Goal: Task Accomplishment & Management: Manage account settings

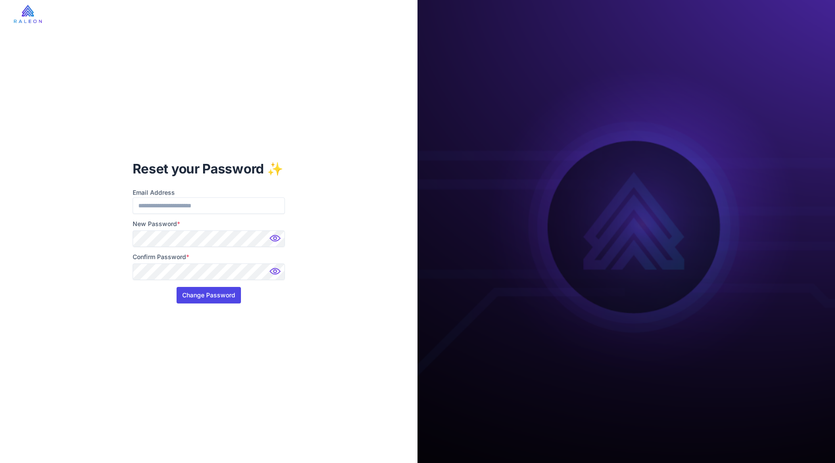
click at [215, 294] on button "Change Password" at bounding box center [209, 295] width 64 height 17
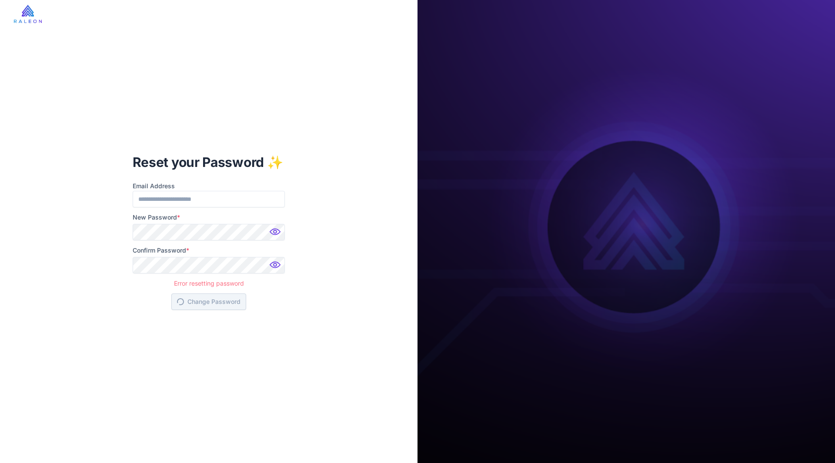
click at [277, 231] on img at bounding box center [275, 234] width 17 height 17
click at [277, 261] on img at bounding box center [275, 267] width 17 height 17
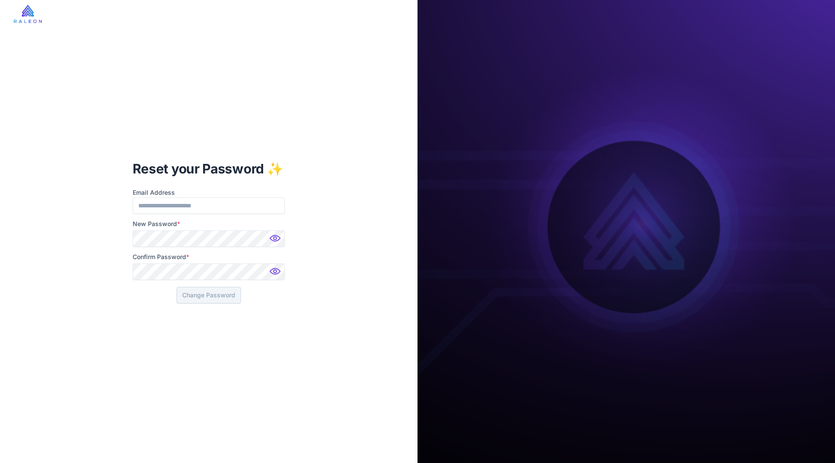
click at [276, 238] on img at bounding box center [275, 240] width 17 height 17
click at [274, 274] on img at bounding box center [275, 273] width 17 height 17
click at [219, 295] on button "Change Password" at bounding box center [209, 295] width 64 height 17
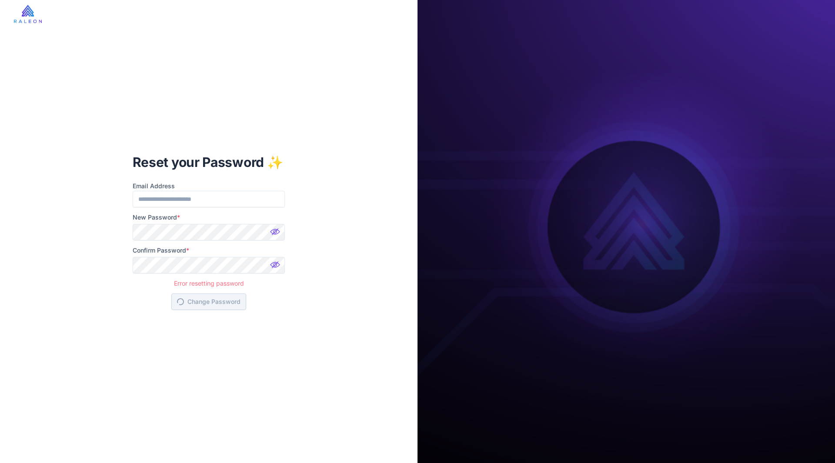
click at [268, 388] on div "Reset your Password ✨ Email Address New Password * Confirm Password * Error res…" at bounding box center [209, 231] width 418 height 463
click at [277, 232] on img at bounding box center [275, 234] width 17 height 17
click at [277, 264] on img at bounding box center [275, 267] width 17 height 17
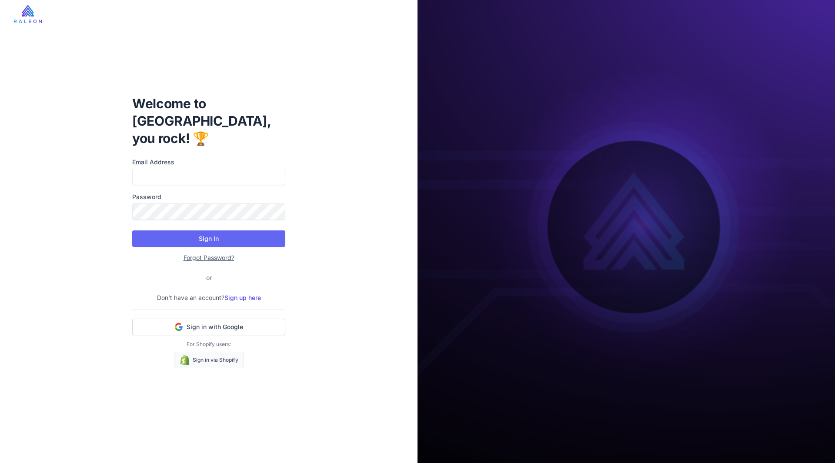
click at [228, 147] on div "Welcome to Raleon, you rock! 🏆 Email Address Password Sign In Forgot Password? …" at bounding box center [208, 231] width 167 height 301
drag, startPoint x: 210, startPoint y: 253, endPoint x: 210, endPoint y: 246, distance: 6.5
click at [210, 252] on div "Forgot Password?" at bounding box center [208, 257] width 153 height 10
click at [210, 254] on link "Forgot Password?" at bounding box center [209, 257] width 51 height 7
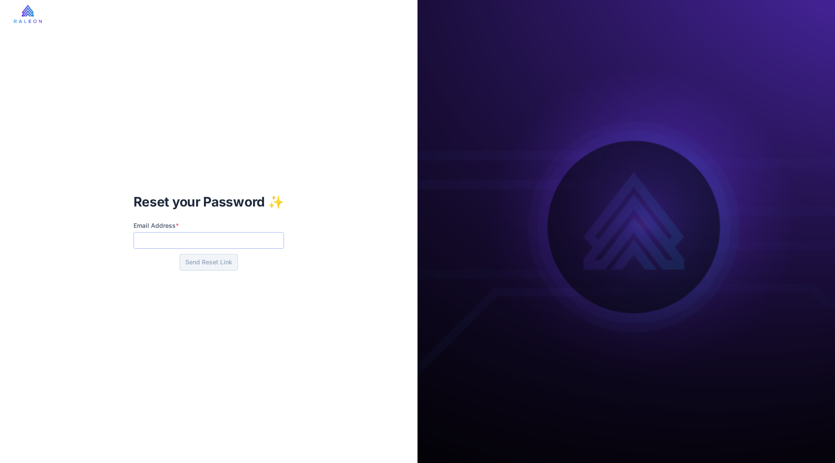
click at [210, 246] on input "Email Address *" at bounding box center [209, 240] width 151 height 17
type input "**********"
click at [211, 262] on button "Send Reset Link" at bounding box center [209, 262] width 58 height 17
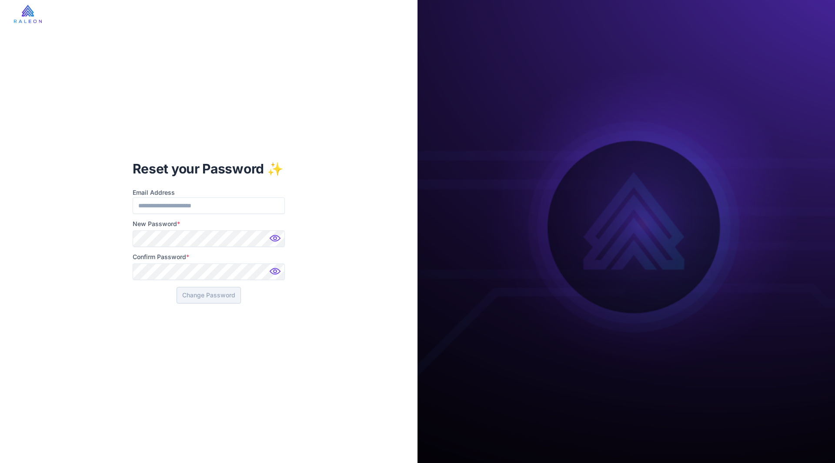
click at [280, 237] on img at bounding box center [275, 240] width 17 height 17
click at [85, 266] on div "Reset your Password ✨ Email Address New Password * Confirm Password * Change Pa…" at bounding box center [209, 231] width 418 height 463
click at [202, 295] on button "Change Password" at bounding box center [209, 295] width 64 height 17
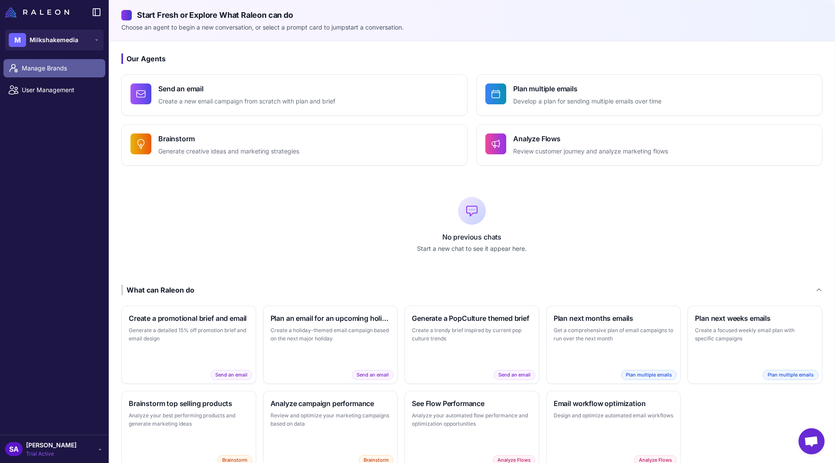
click at [58, 72] on span "Manage Brands" at bounding box center [60, 68] width 77 height 10
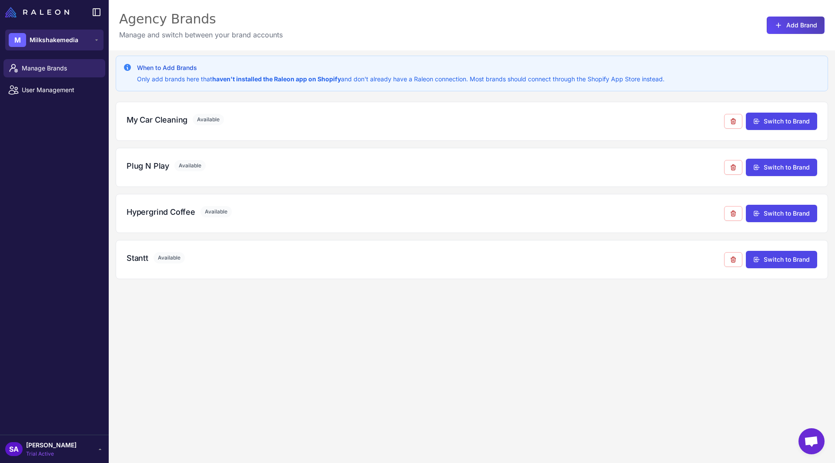
click at [73, 45] on div "M Milkshakemedia" at bounding box center [44, 40] width 70 height 14
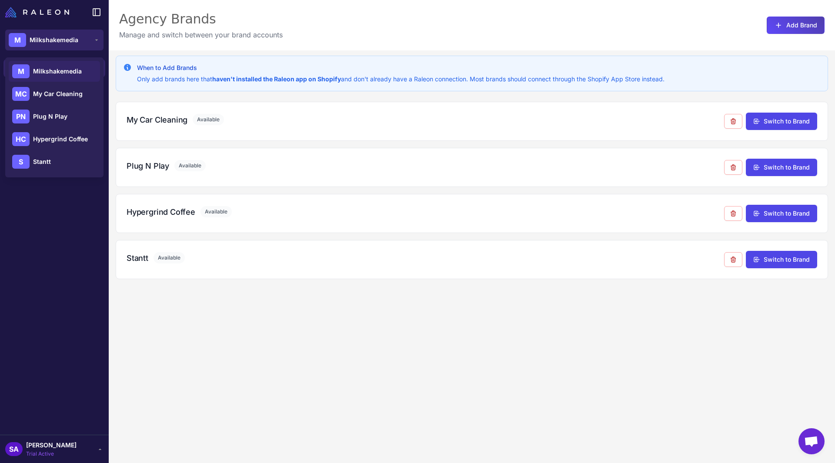
click at [66, 41] on span "Milkshakemedia" at bounding box center [54, 40] width 49 height 10
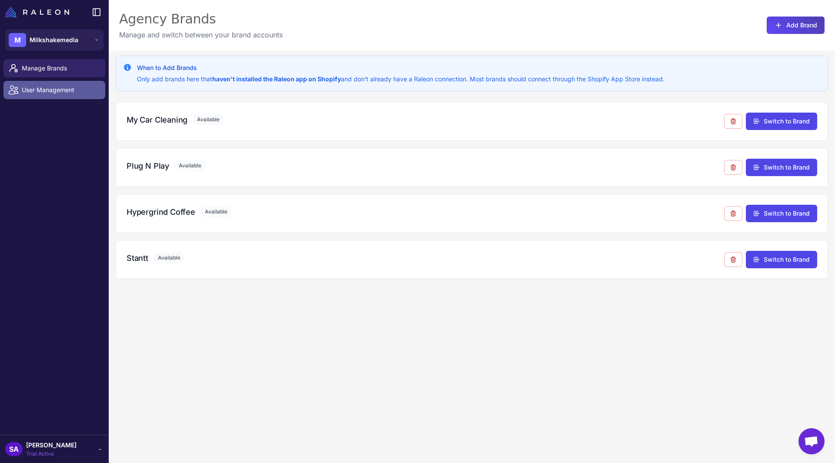
click at [50, 94] on span "User Management" at bounding box center [60, 90] width 77 height 10
